Goal: Book appointment/travel/reservation

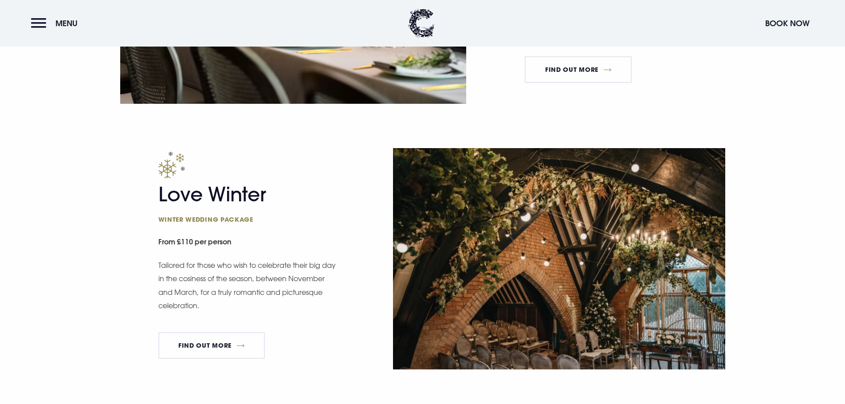
scroll to position [1062, 0]
click at [493, 248] on img at bounding box center [559, 258] width 332 height 221
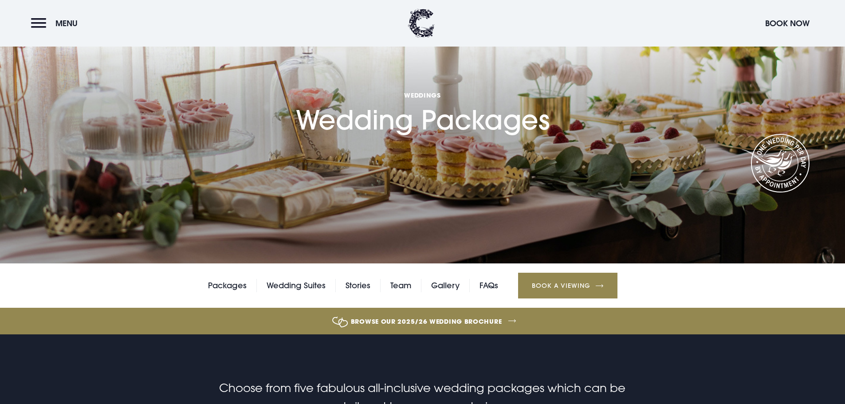
scroll to position [0, 0]
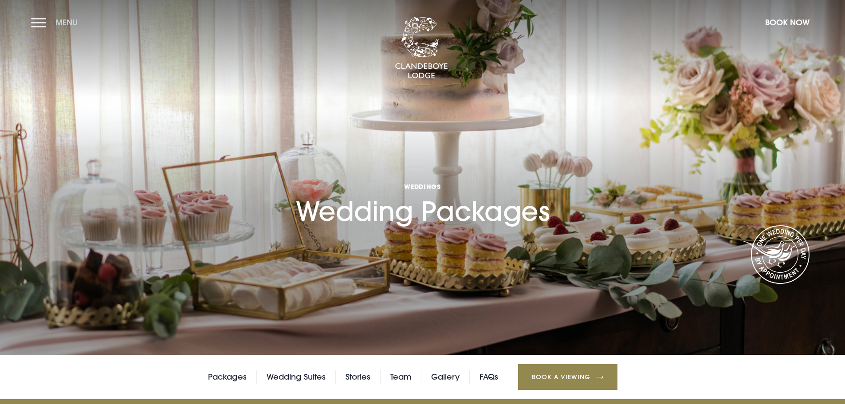
click at [44, 16] on button "Menu" at bounding box center [56, 22] width 51 height 19
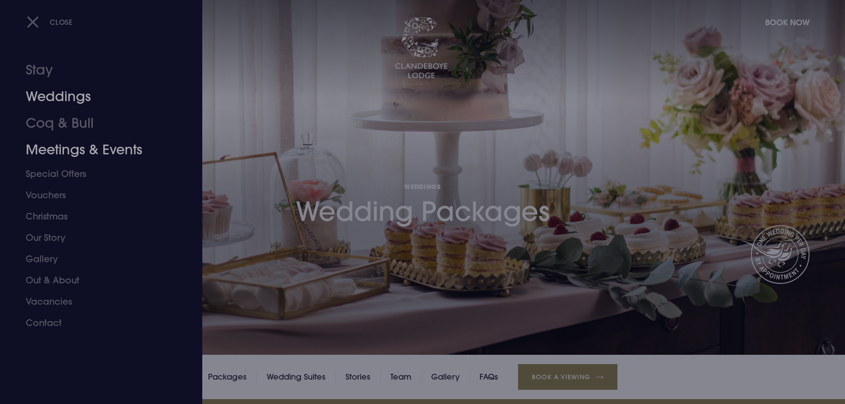
click at [48, 91] on link "Weddings" at bounding box center [96, 96] width 140 height 27
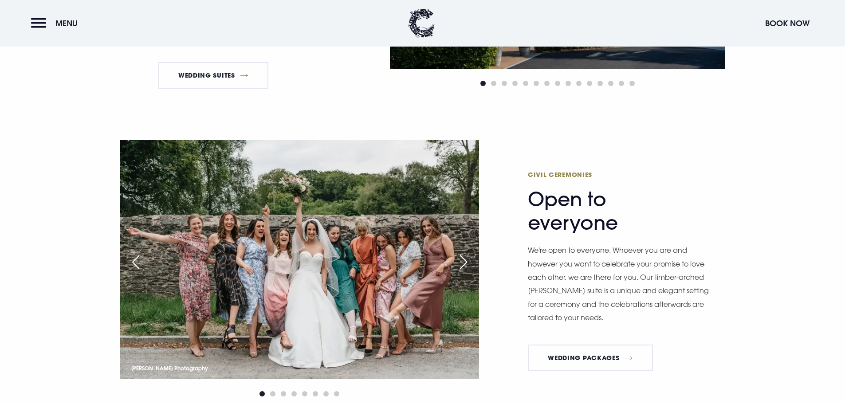
scroll to position [1168, 0]
click at [570, 348] on link "Wedding Packages" at bounding box center [590, 357] width 125 height 27
